Goal: Understand process/instructions: Learn how to perform a task or action

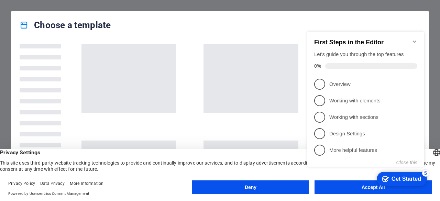
click at [335, 184] on div "checkmark Get Started 5 First Steps in the Editor Let's guide you through the t…" at bounding box center [367, 107] width 125 height 164
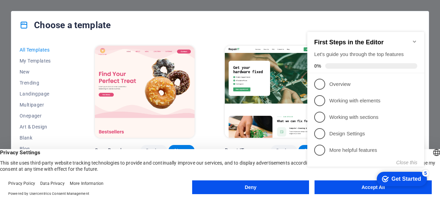
click at [332, 188] on div "checkmark Get Started 5 First Steps in the Editor Let's guide you through the t…" at bounding box center [367, 107] width 125 height 164
click at [326, 184] on div "checkmark Get Started 5 First Steps in the Editor Let's guide you through the t…" at bounding box center [367, 107] width 125 height 164
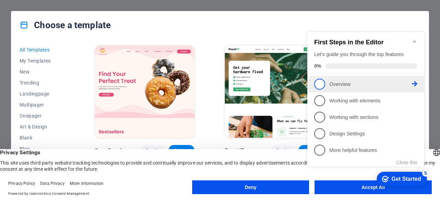
click at [320, 84] on span "1" at bounding box center [319, 84] width 11 height 11
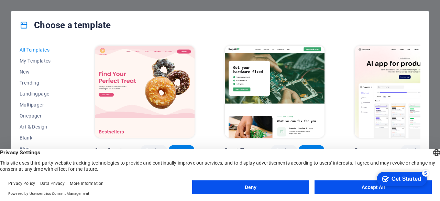
click at [389, 179] on div "checkmark Get Started 5" at bounding box center [401, 179] width 39 height 7
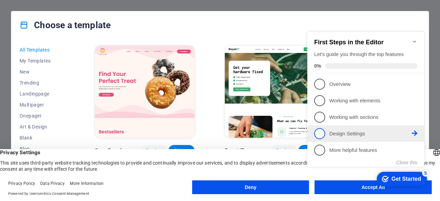
click at [323, 134] on span "4" at bounding box center [319, 133] width 11 height 11
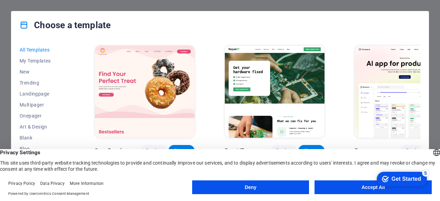
click at [347, 183] on button "Accept All" at bounding box center [373, 188] width 117 height 14
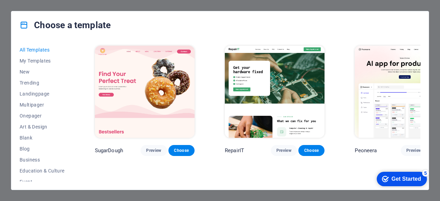
click at [395, 176] on div "Get Started" at bounding box center [407, 179] width 30 height 6
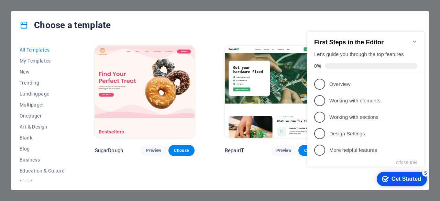
click at [387, 178] on icon "Get Started 5 items remaining, 0% complete" at bounding box center [385, 179] width 7 height 6
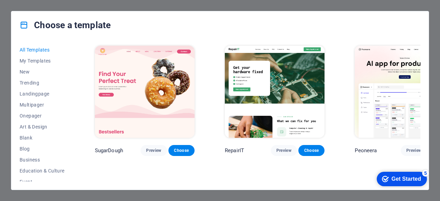
click at [222, 4] on div "Choose a template All Templates My Templates New Trending Landingpage Multipage…" at bounding box center [220, 100] width 440 height 201
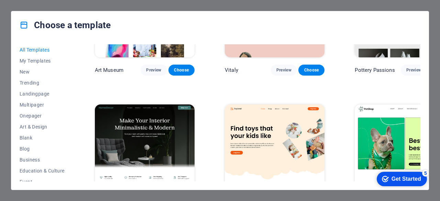
scroll to position [221, 0]
